Goal: Task Accomplishment & Management: Manage account settings

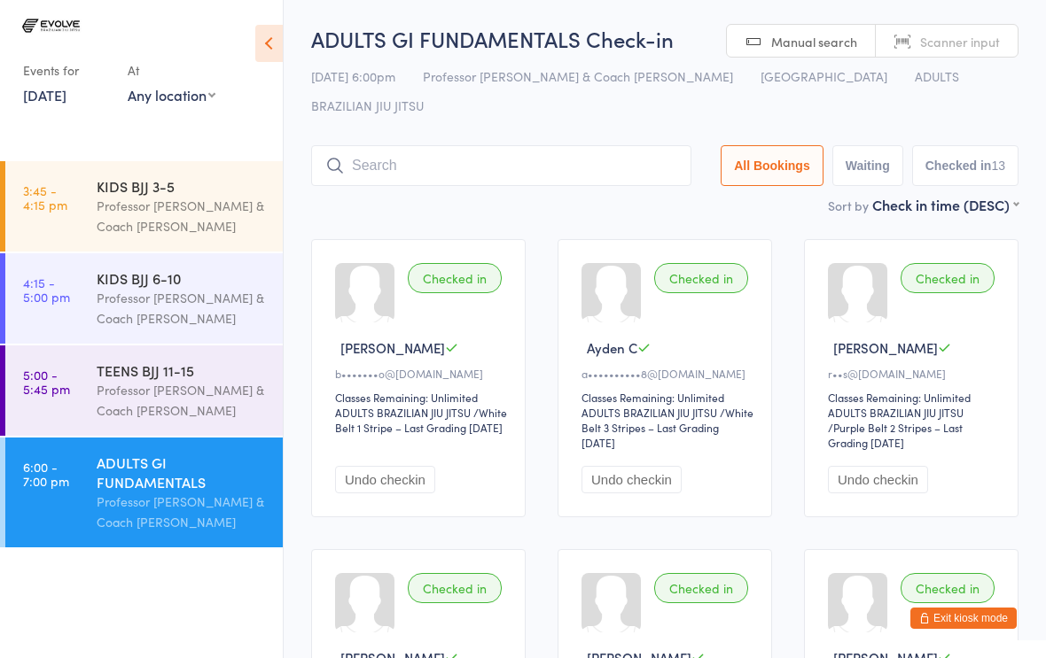
click at [205, 492] on div "ADULTS GI FUNDAMENTALS" at bounding box center [182, 472] width 171 height 39
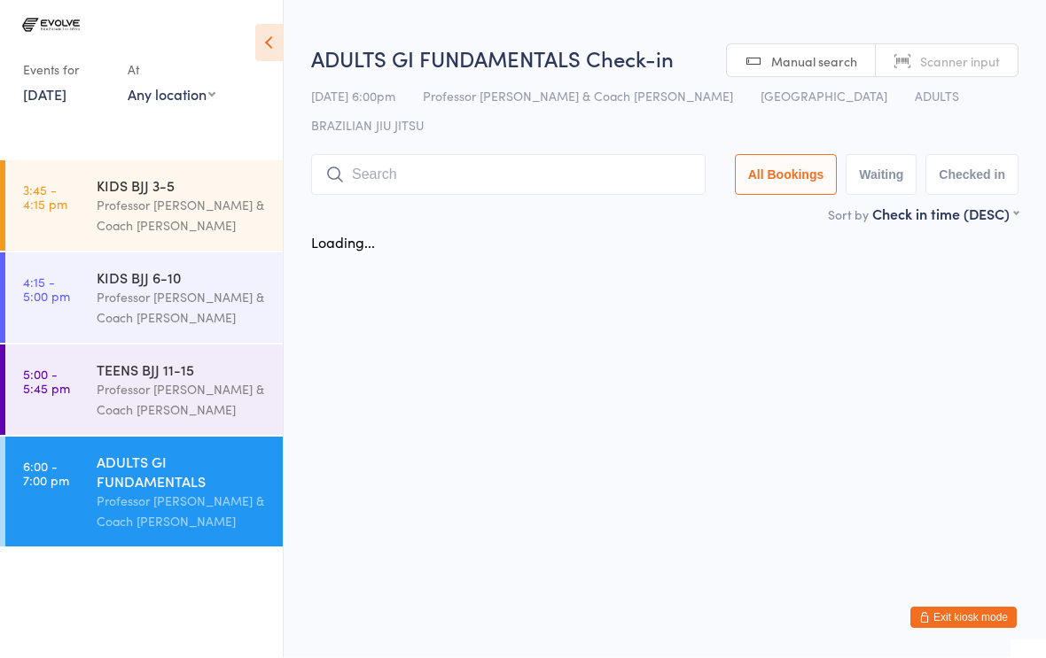
click at [420, 155] on input "search" at bounding box center [508, 175] width 394 height 41
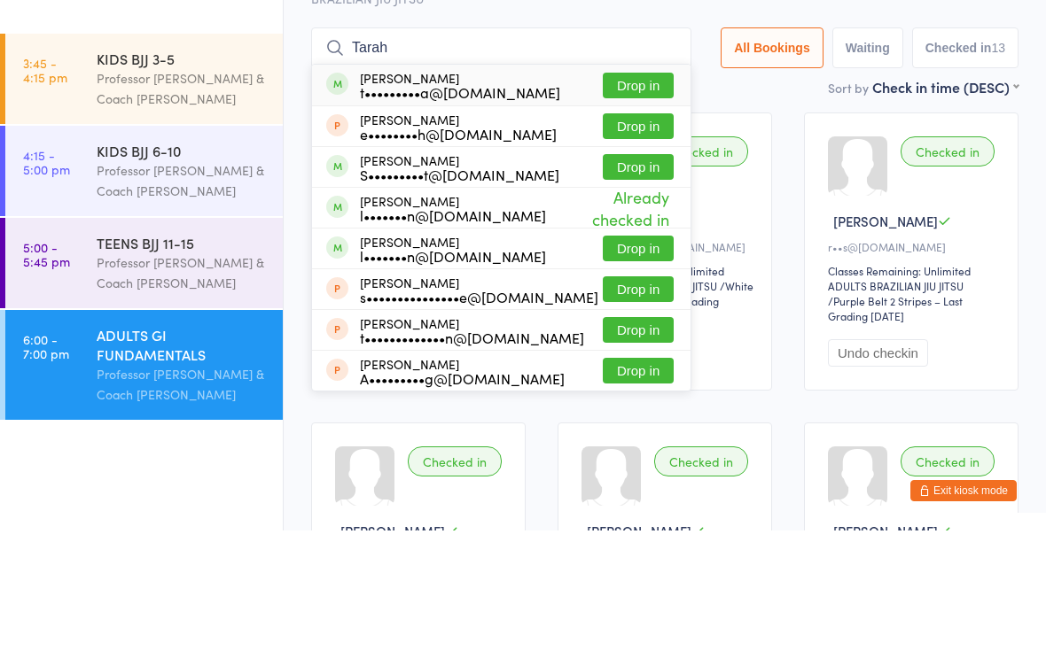
type input "Tarah"
click at [640, 200] on button "Drop in" at bounding box center [638, 213] width 71 height 26
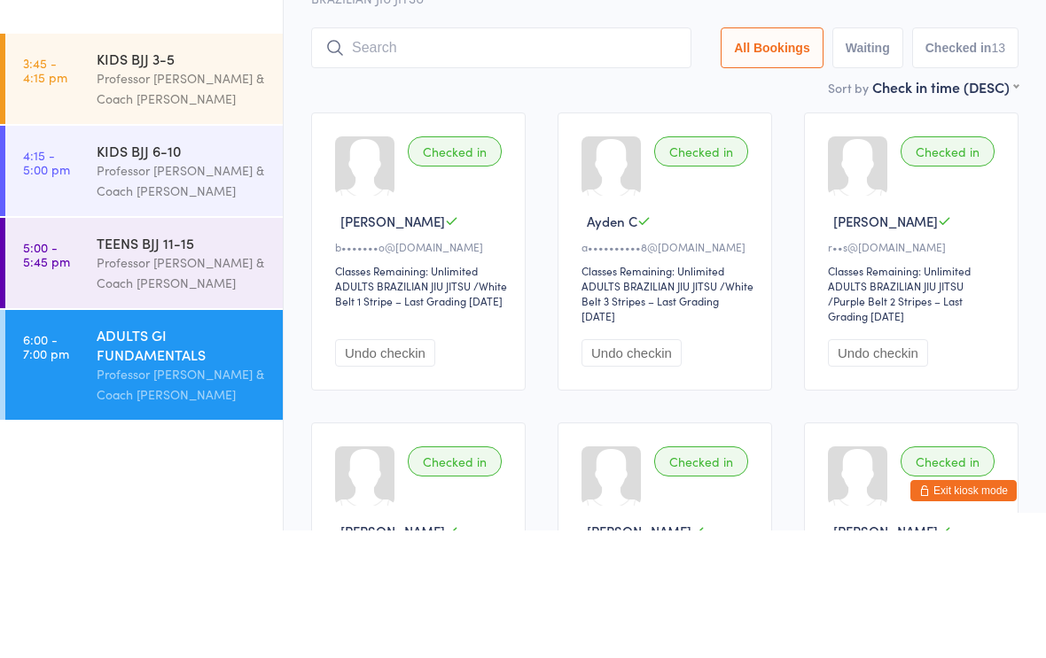
scroll to position [128, 0]
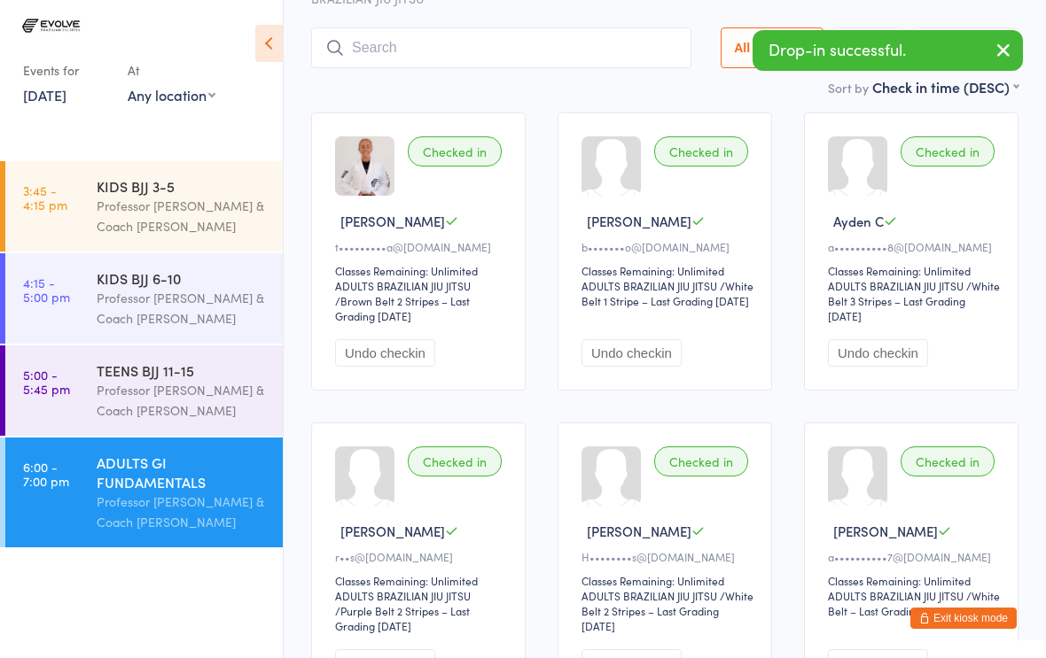
click at [191, 389] on div "Professor [PERSON_NAME] & Coach [PERSON_NAME]" at bounding box center [182, 400] width 171 height 41
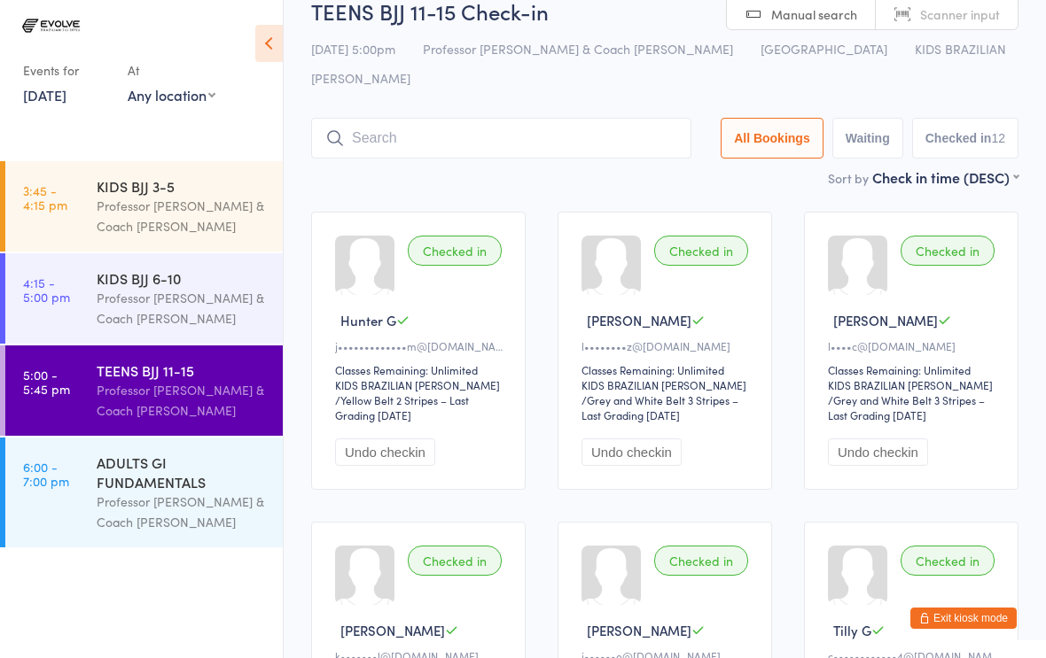
scroll to position [27, 0]
click at [955, 628] on button "Exit kiosk mode" at bounding box center [963, 618] width 106 height 21
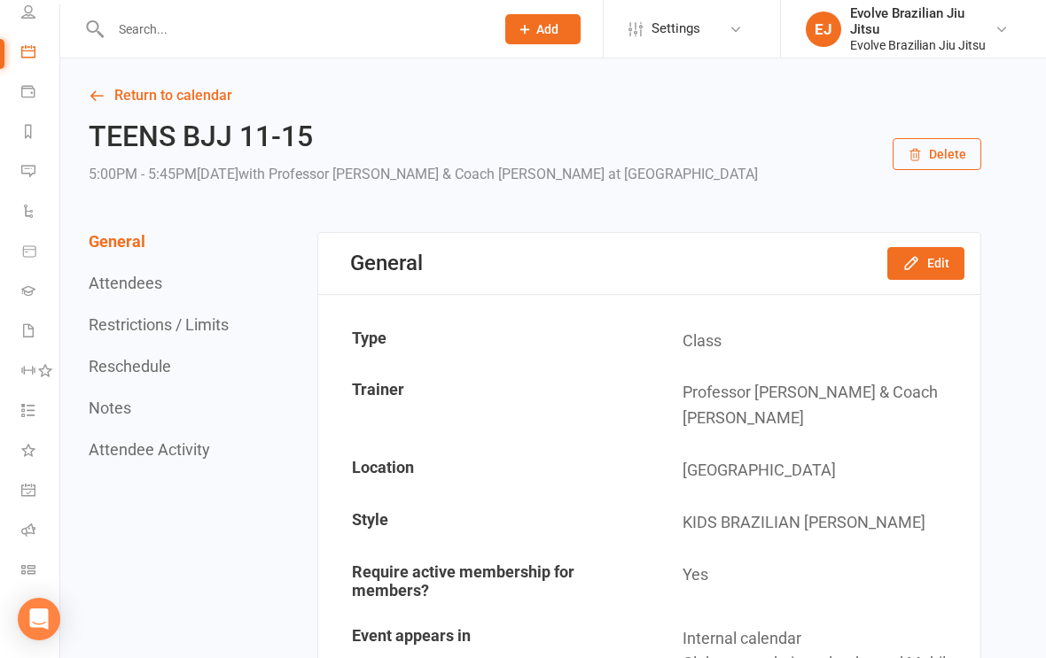
scroll to position [136, 0]
click at [21, 522] on link "Roll call" at bounding box center [41, 532] width 40 height 40
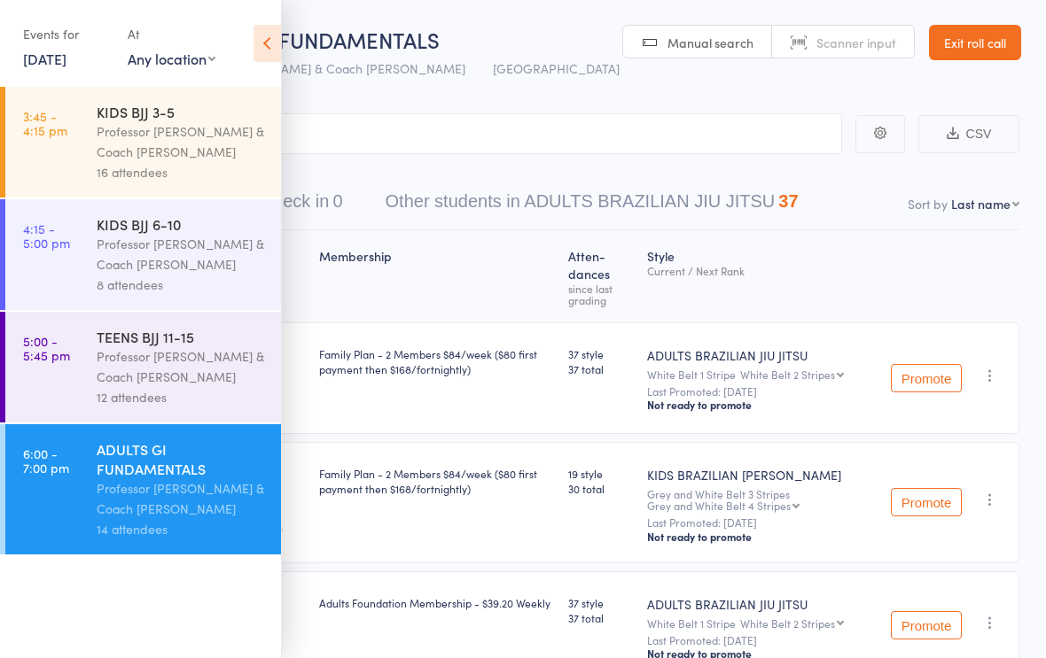
click at [277, 50] on icon at bounding box center [266, 43] width 27 height 37
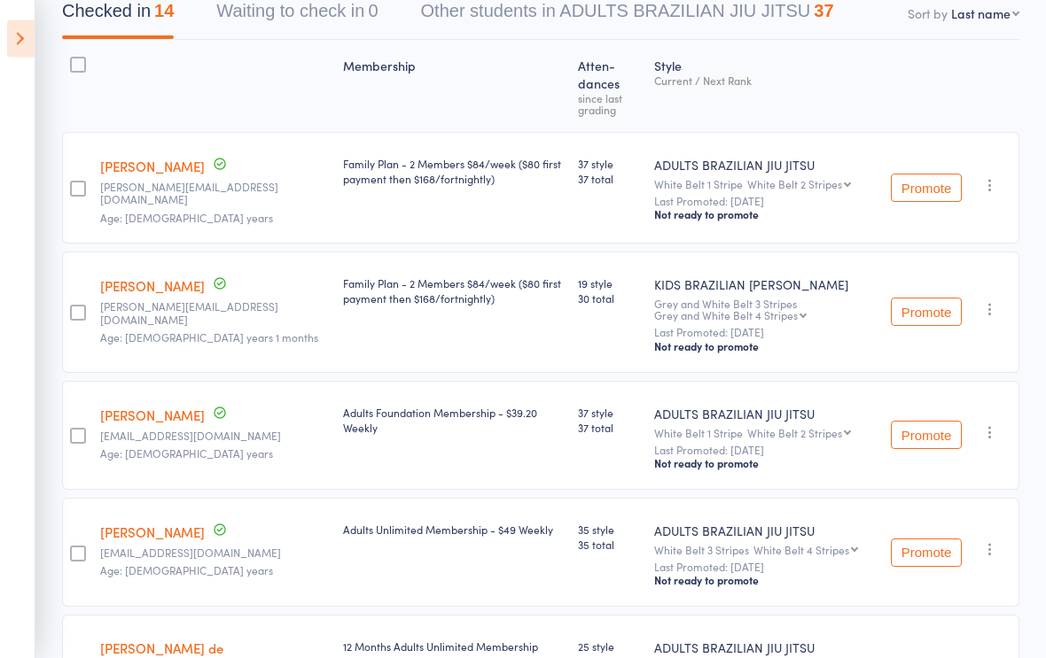
scroll to position [191, 0]
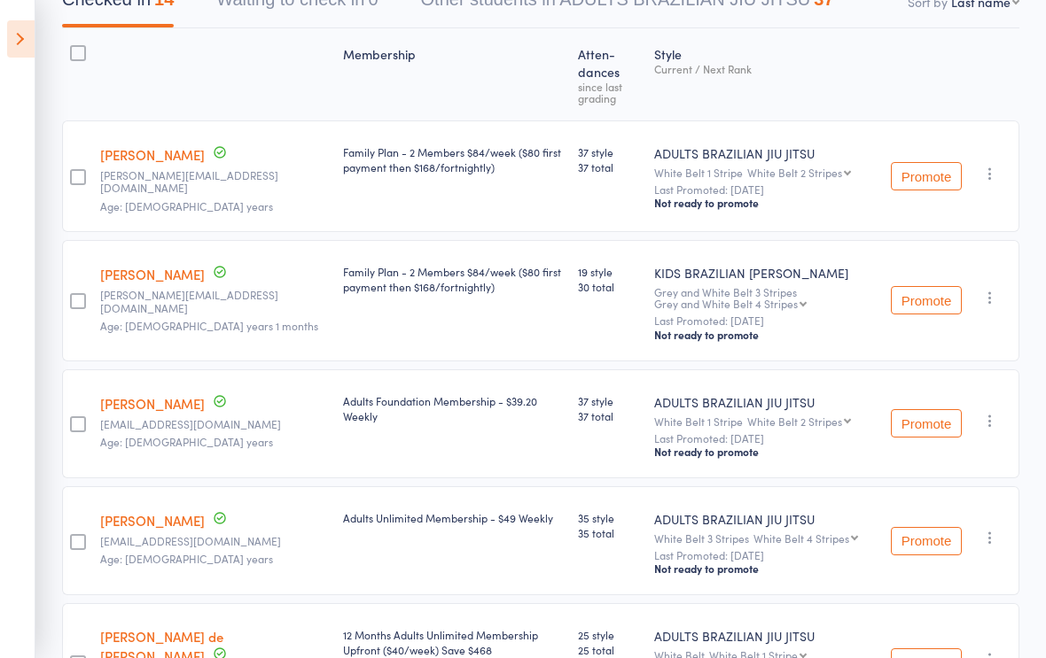
scroll to position [0, 0]
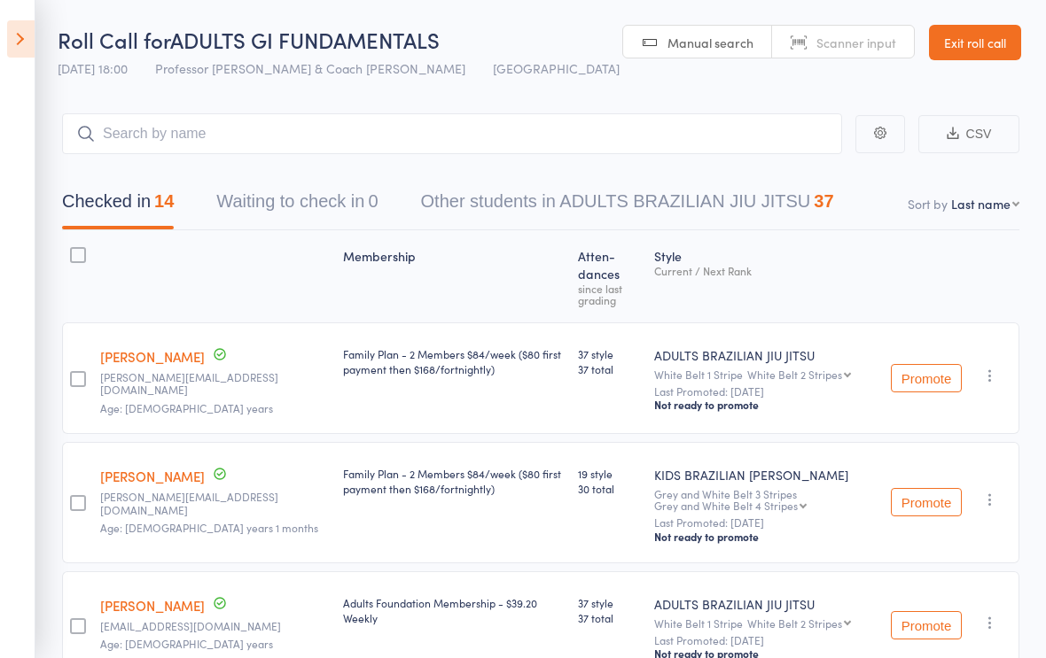
click at [12, 55] on icon at bounding box center [20, 38] width 27 height 37
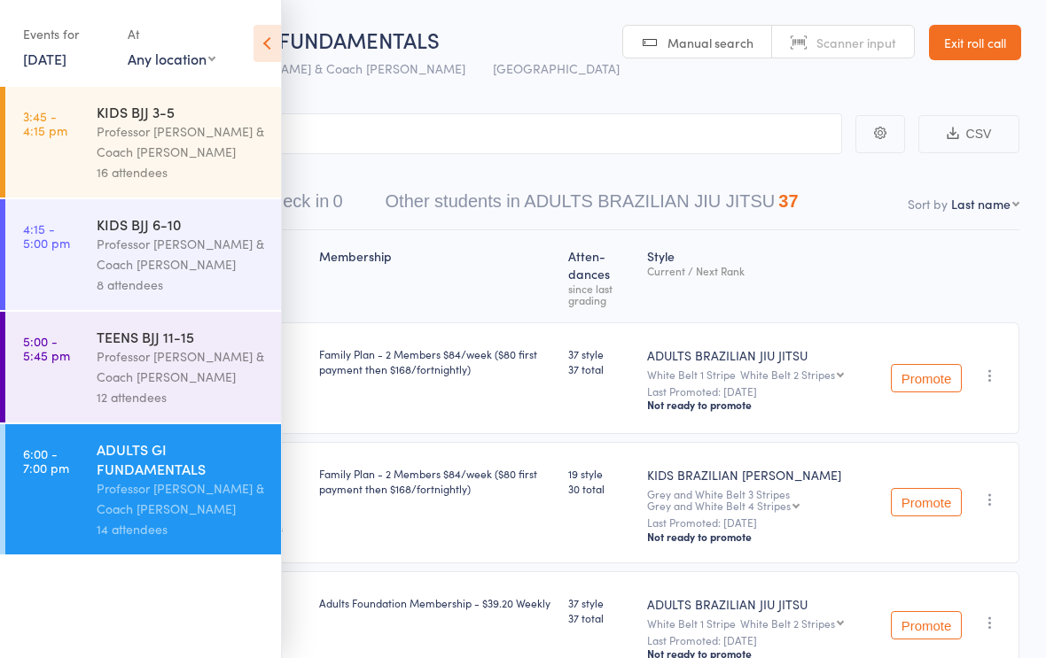
click at [193, 253] on div "Professor Egor & Coach Tarah Rocha" at bounding box center [181, 254] width 169 height 41
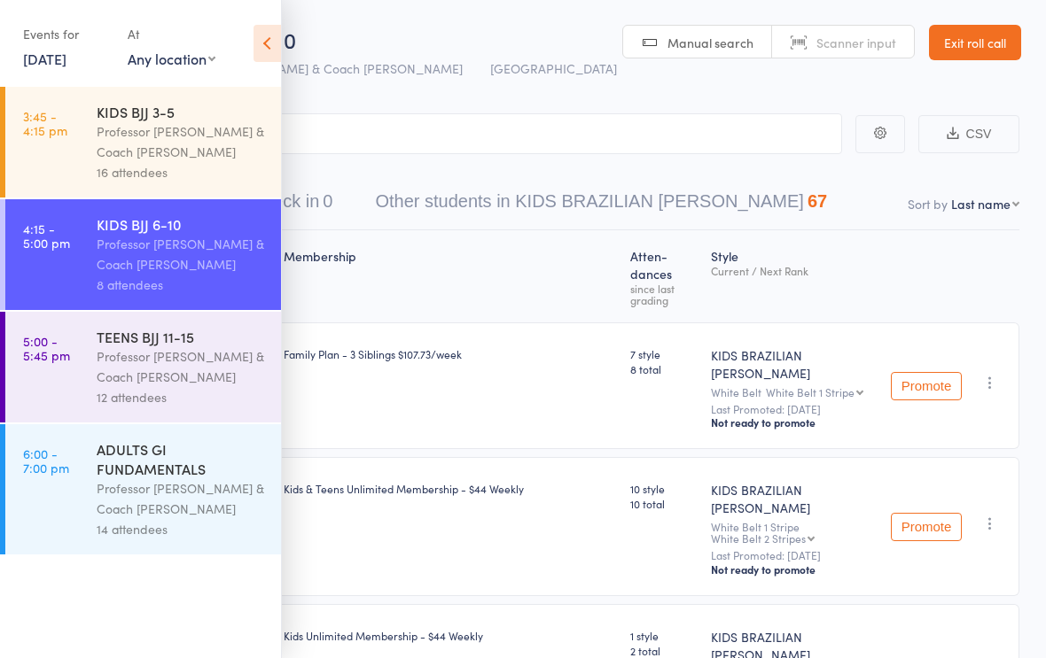
click at [273, 47] on icon at bounding box center [266, 43] width 27 height 37
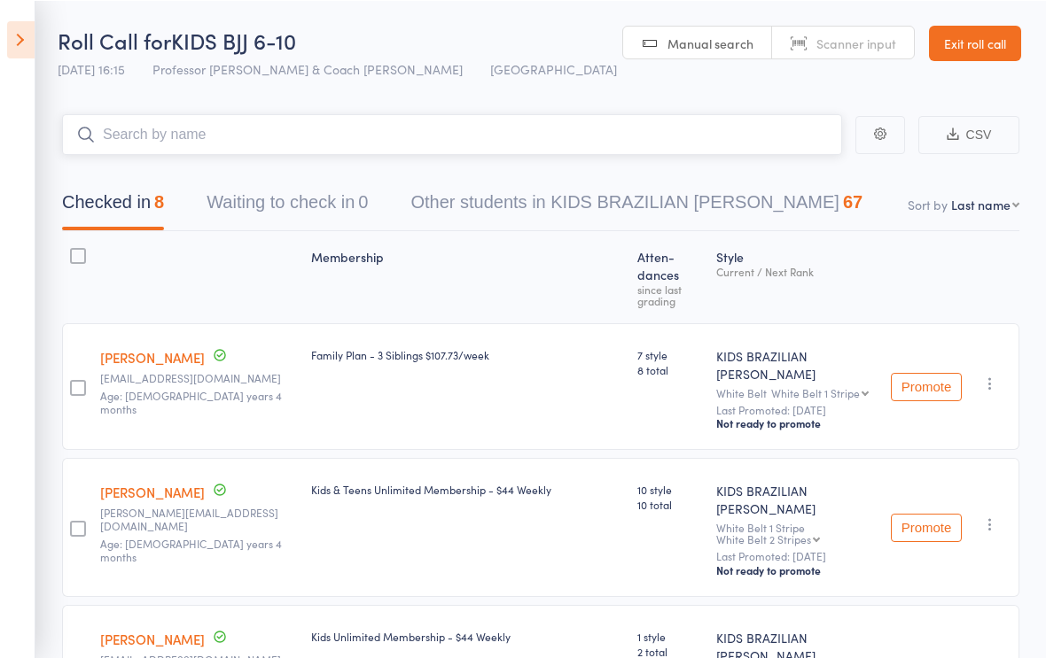
click at [343, 136] on input "search" at bounding box center [452, 133] width 780 height 41
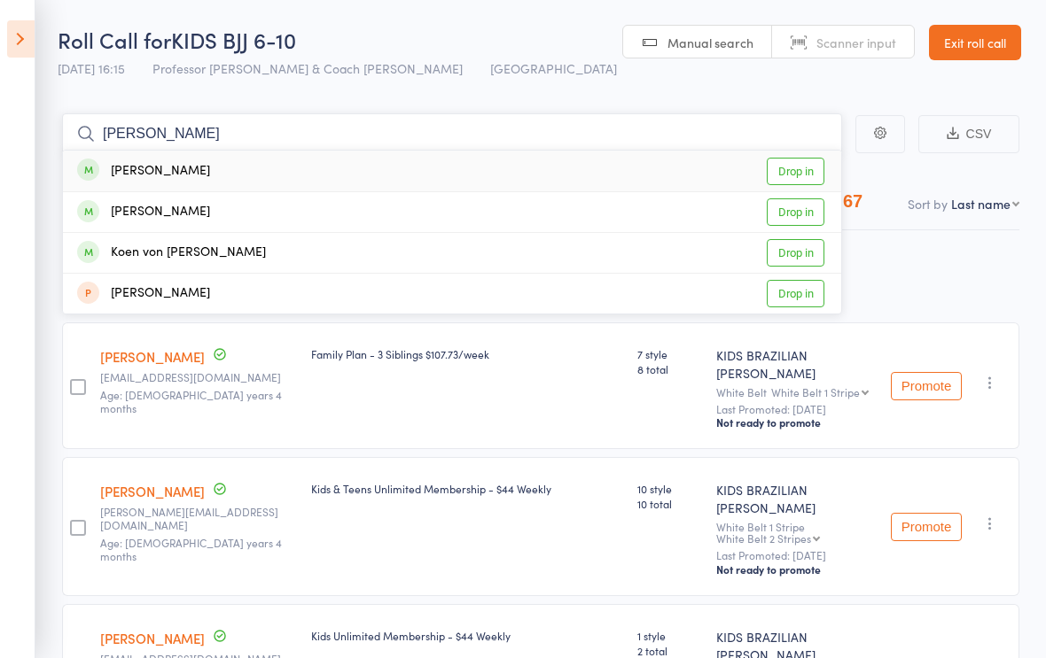
type input "Chris"
click at [469, 207] on div "Chris Iñigo Rafanan Drop in" at bounding box center [452, 212] width 778 height 40
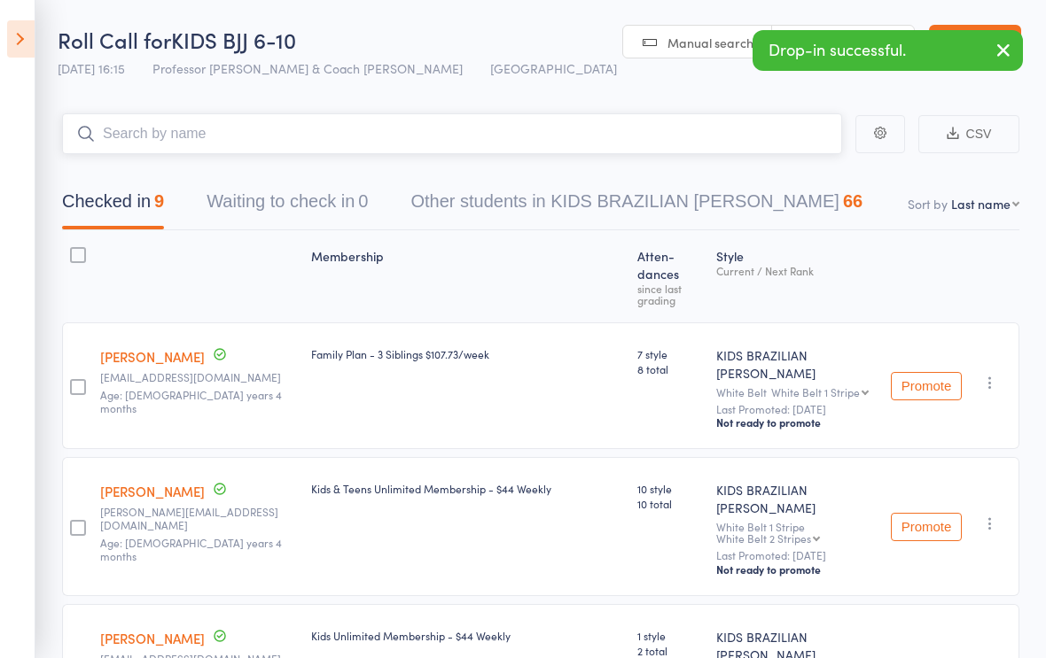
click at [367, 137] on input "search" at bounding box center [452, 133] width 780 height 41
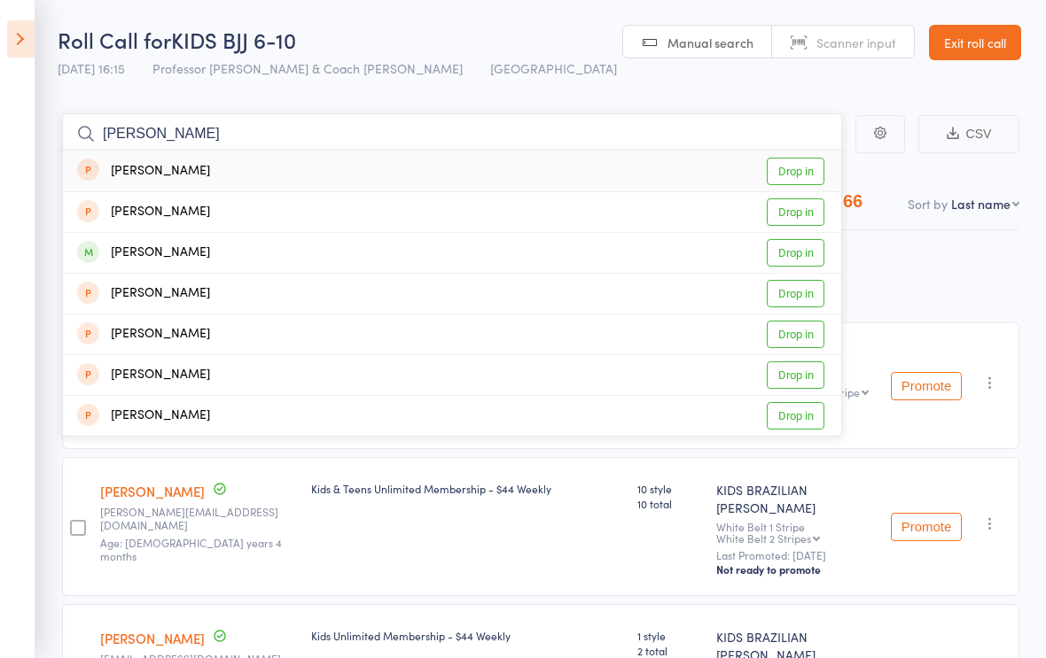
type input "Lucas"
click at [352, 252] on div "Lucas Souter-Robertson Drop in" at bounding box center [452, 253] width 778 height 40
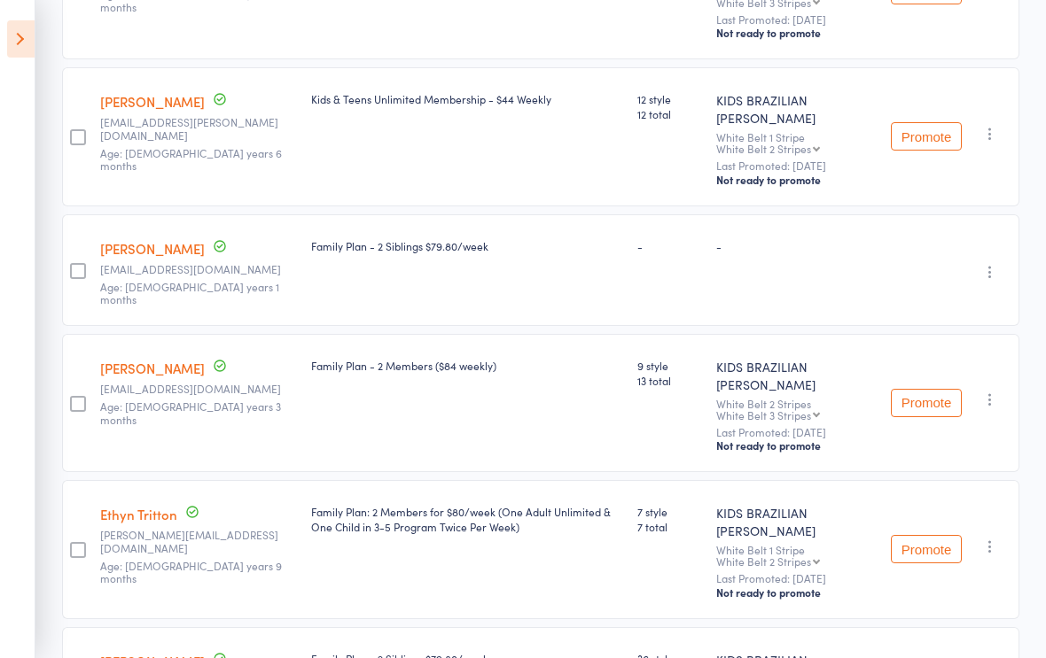
scroll to position [684, 0]
click at [193, 238] on link "Lucas Souter-Robertson" at bounding box center [152, 247] width 105 height 19
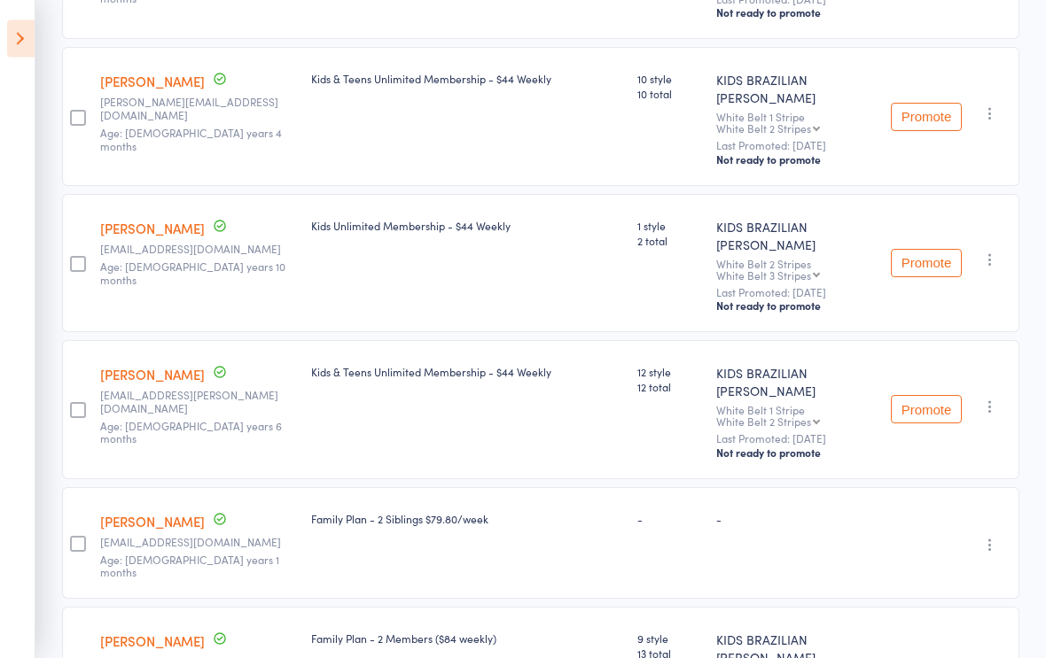
scroll to position [0, 0]
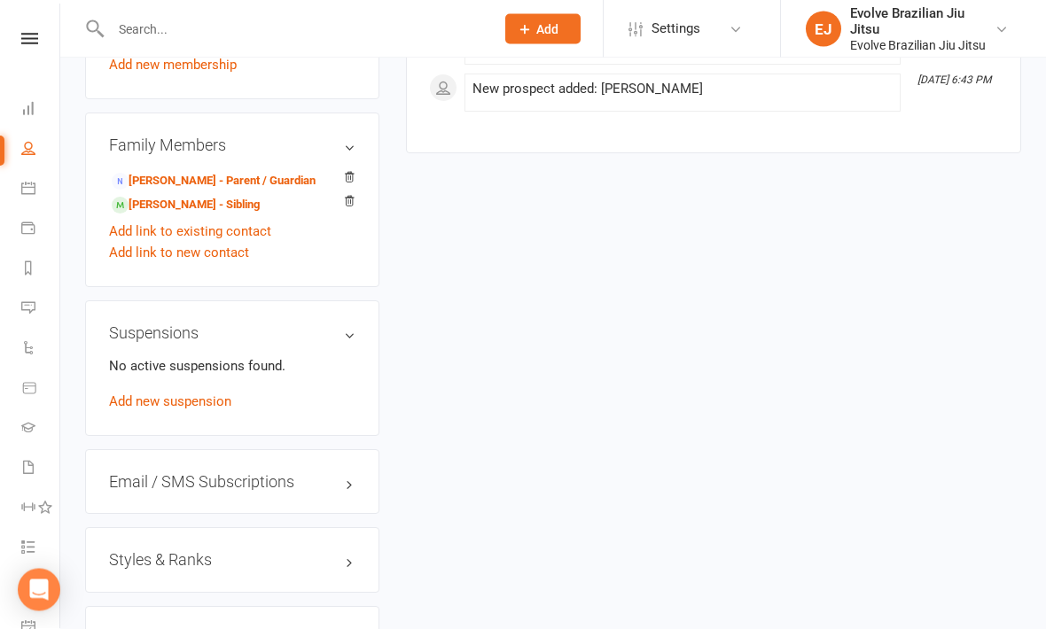
scroll to position [1124, 0]
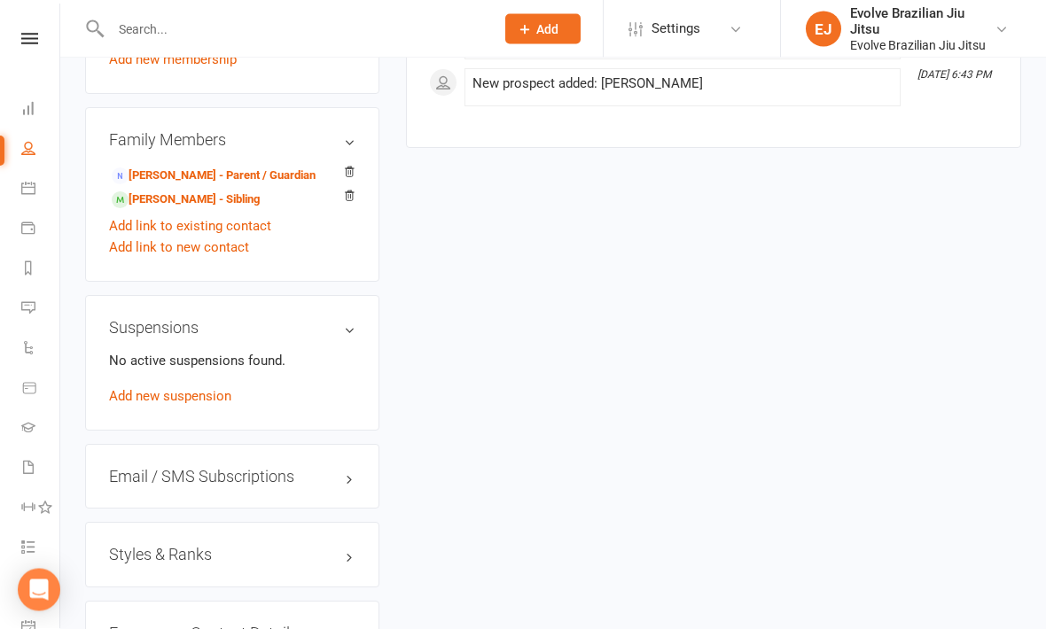
click at [321, 565] on h3 "Styles & Ranks" at bounding box center [232, 556] width 246 height 18
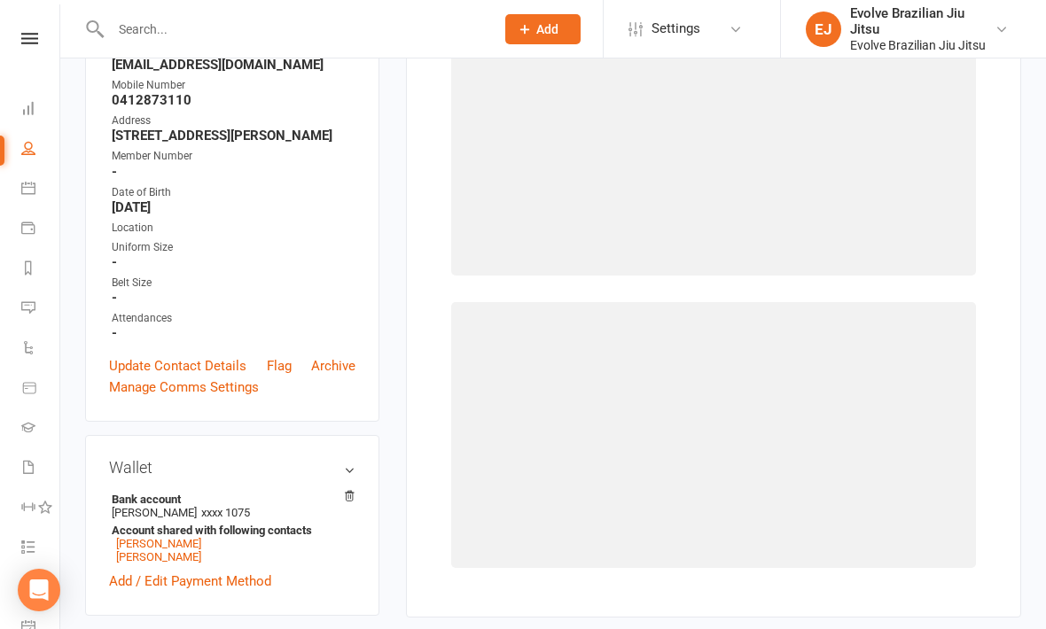
scroll to position [151, 0]
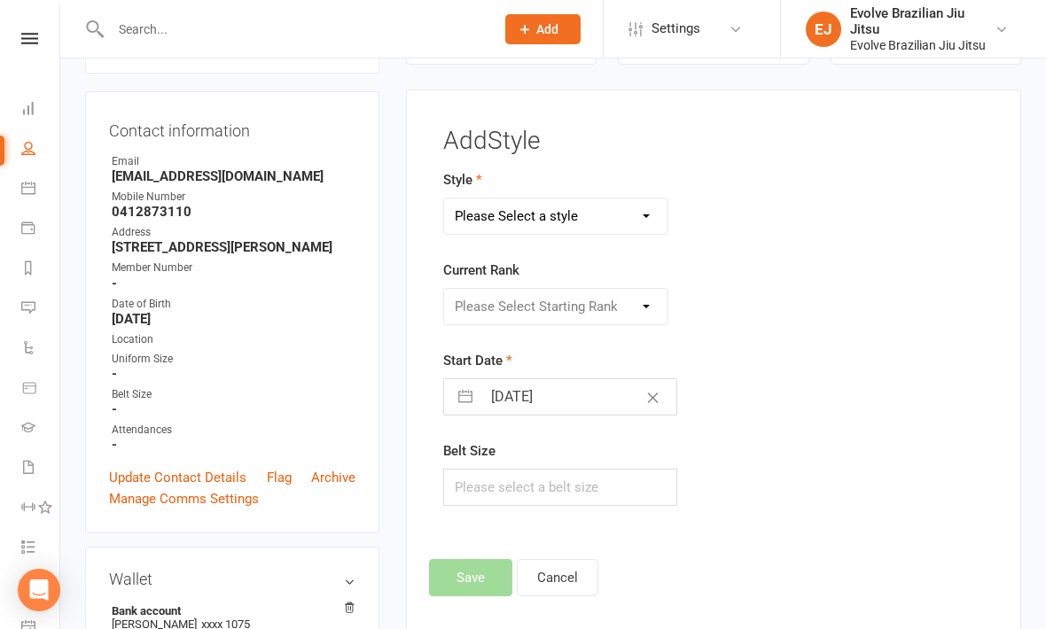
click at [583, 217] on select "Please Select a style ADULTS BRAZILIAN JIU JITSU KIDS BRAZILIAN JIU JITSU KIDS …" at bounding box center [555, 216] width 223 height 35
select select "3214"
click at [573, 307] on select "Please Select Starting Rank White Belt White Belt 1 Stripe White Belt 2 Stripes…" at bounding box center [555, 306] width 223 height 35
select select "35946"
click at [521, 393] on input "11 Aug 2025" at bounding box center [578, 396] width 195 height 35
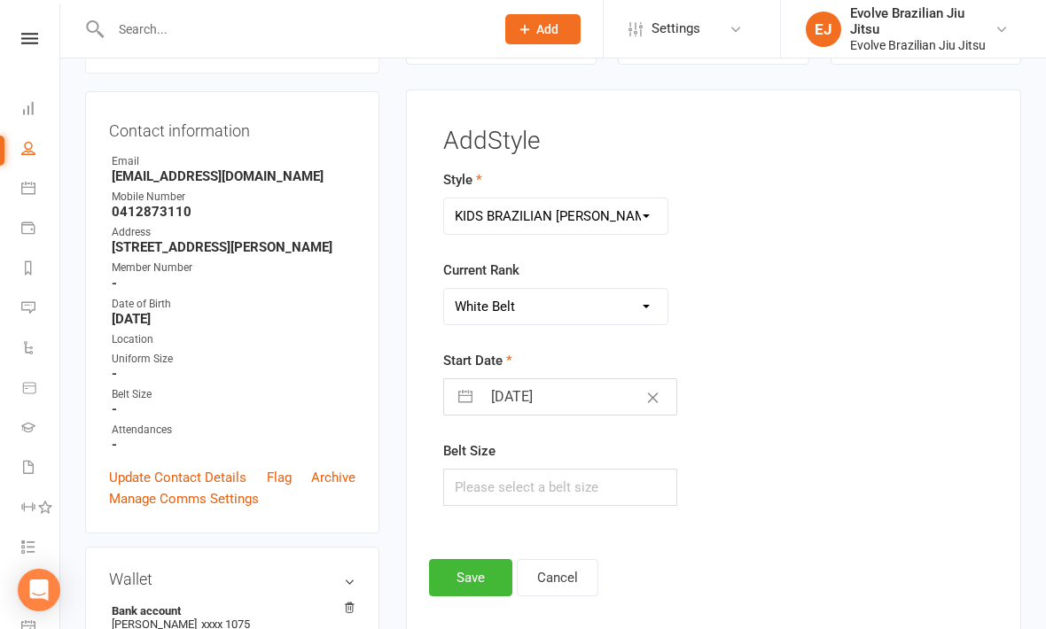
select select "6"
select select "2025"
select select "7"
select select "2025"
select select "8"
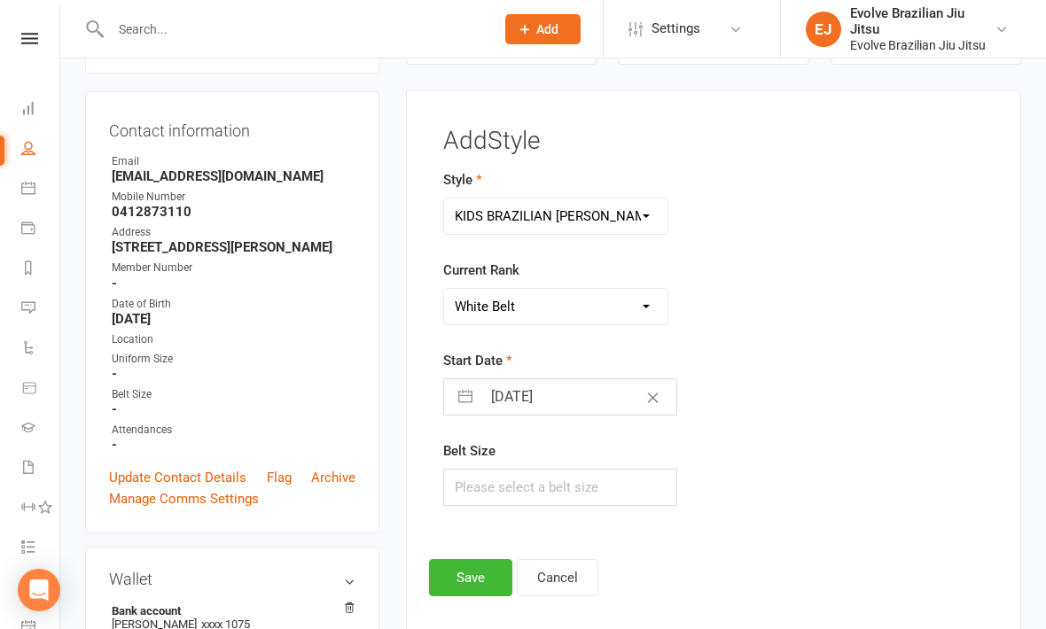
select select "2025"
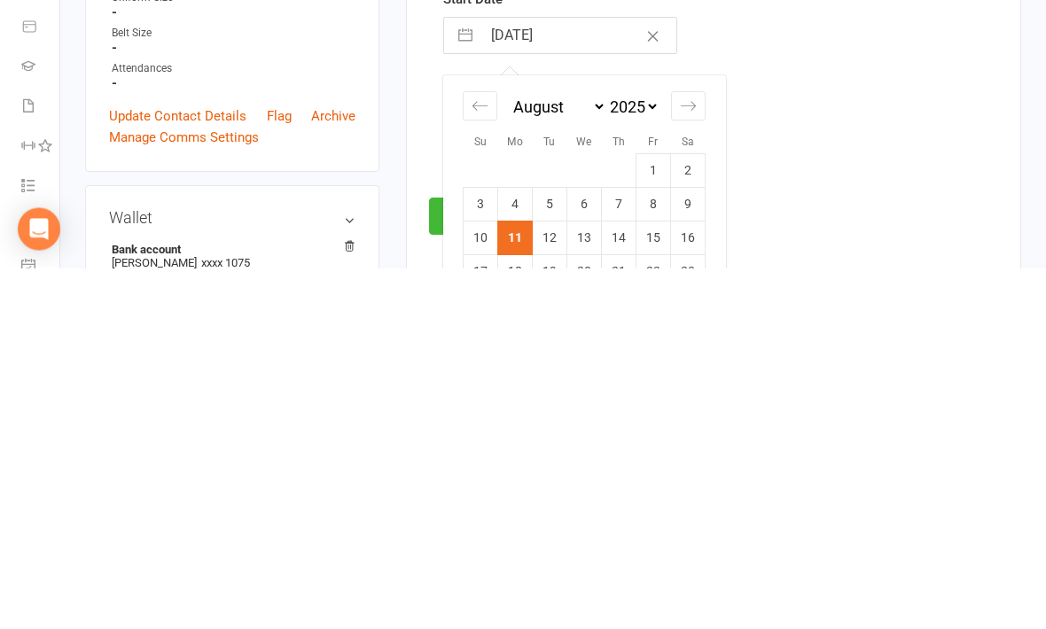
click at [547, 549] on td "5" at bounding box center [550, 566] width 35 height 34
type input "05 Aug 2025"
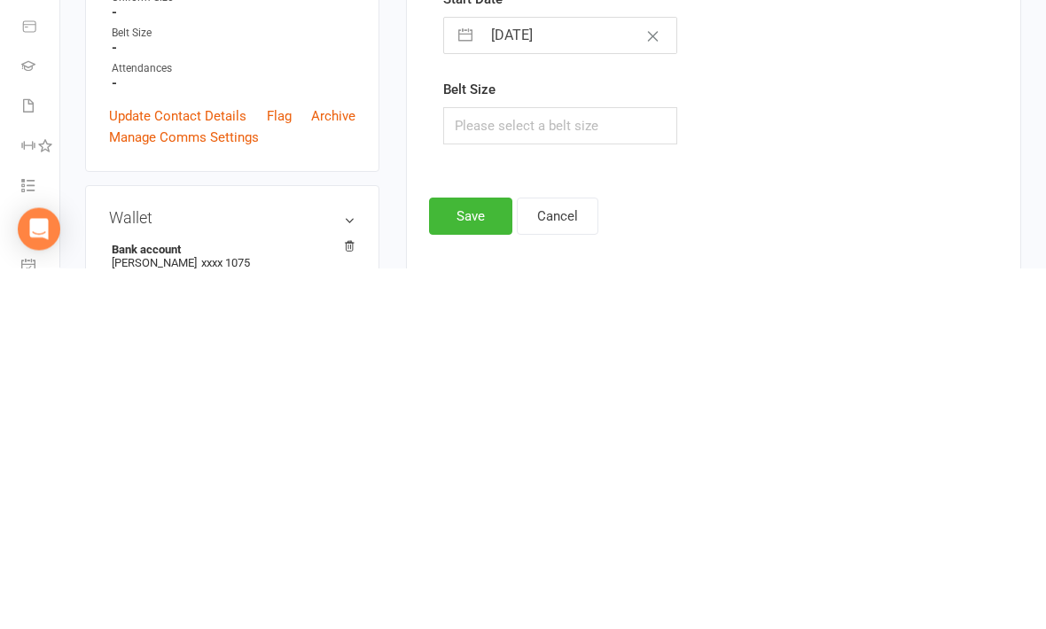
scroll to position [512, 0]
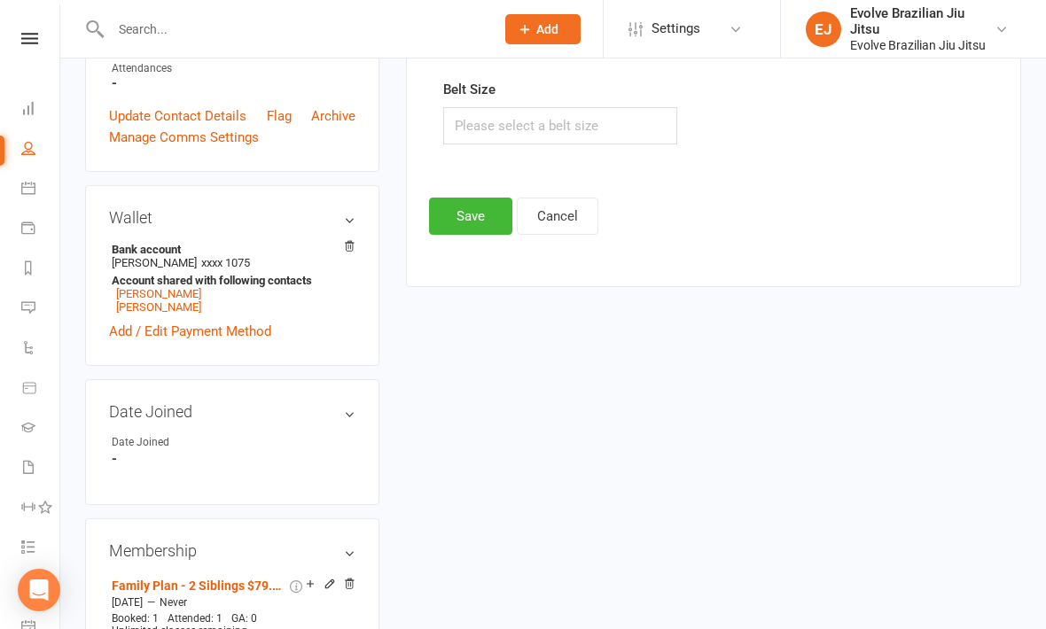
click at [468, 212] on button "Save" at bounding box center [470, 216] width 83 height 37
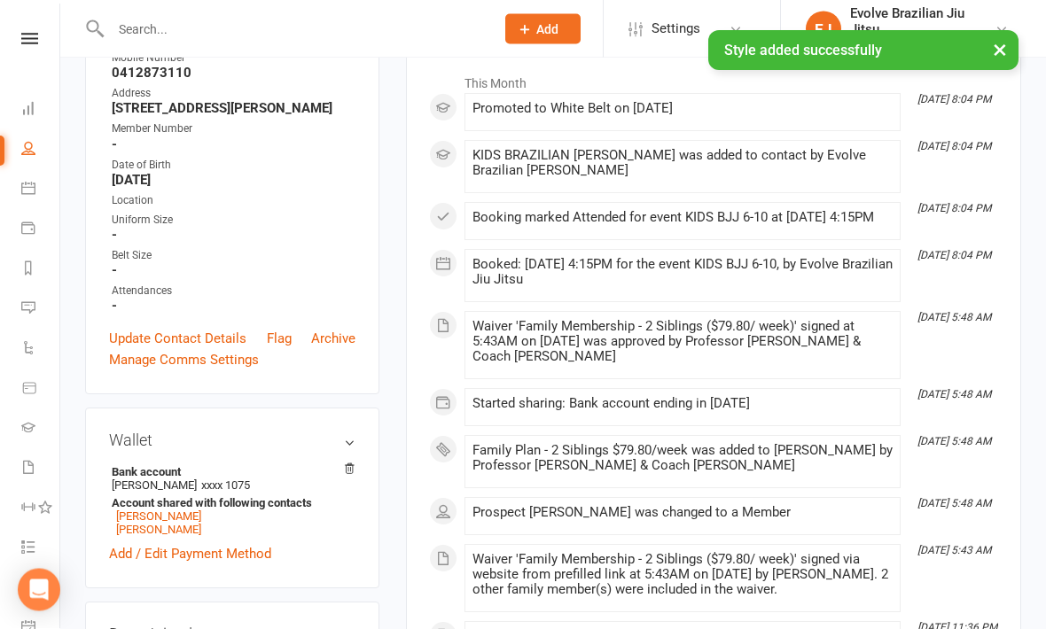
scroll to position [0, 0]
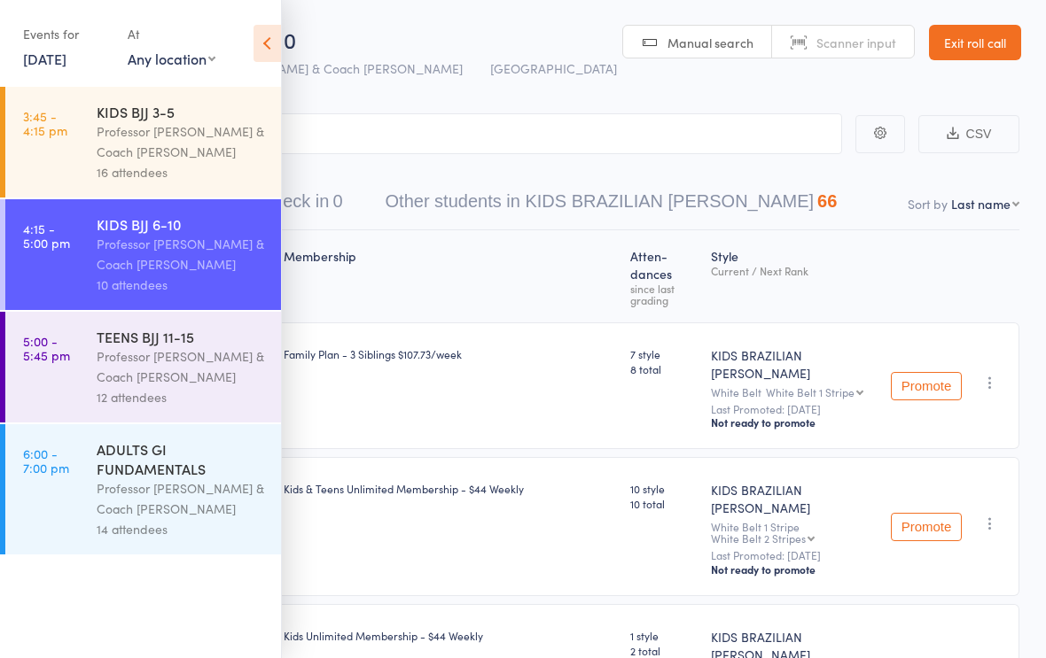
click at [262, 38] on icon at bounding box center [266, 43] width 27 height 37
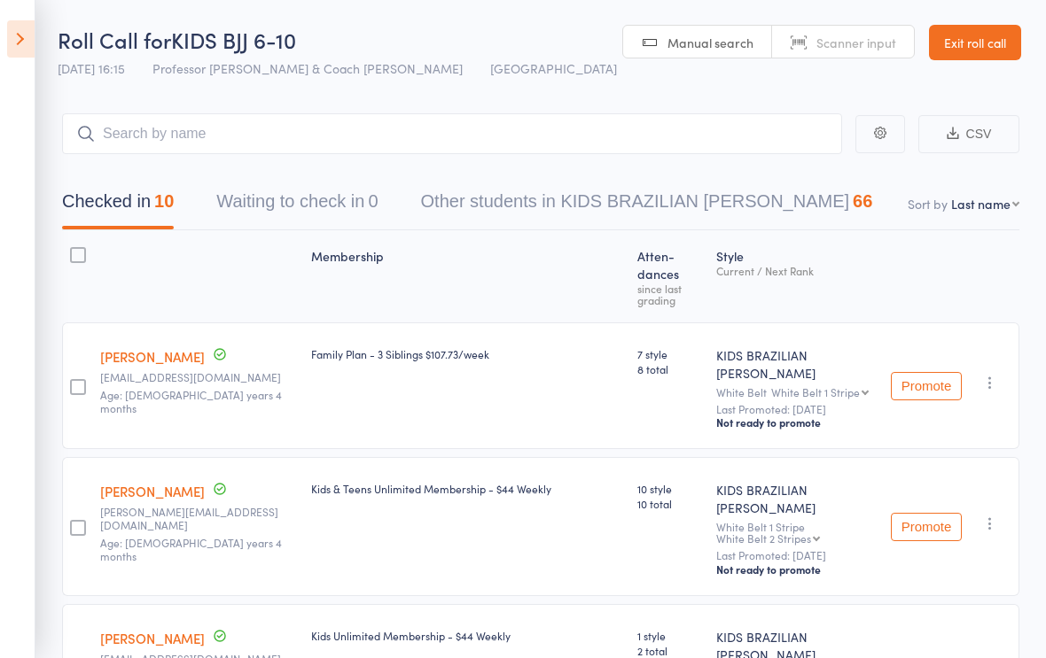
click at [976, 36] on link "Exit roll call" at bounding box center [975, 42] width 92 height 35
